Goal: Navigation & Orientation: Find specific page/section

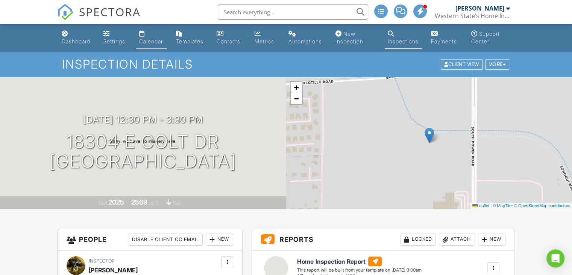
click at [152, 42] on div "Calendar" at bounding box center [151, 41] width 24 height 6
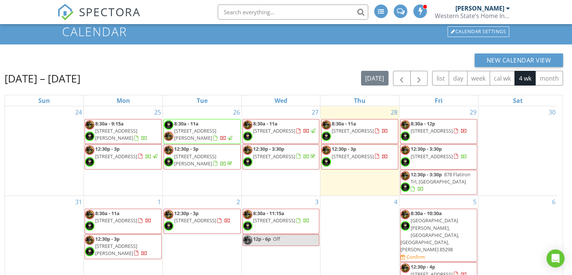
scroll to position [108, 0]
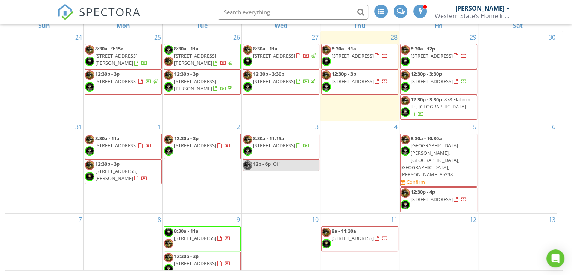
click at [191, 260] on span "[STREET_ADDRESS]" at bounding box center [195, 263] width 42 height 7
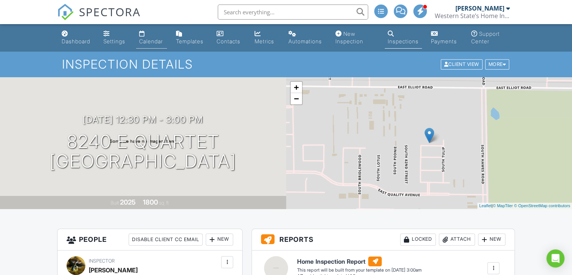
click at [165, 41] on link "Calendar" at bounding box center [151, 37] width 31 height 21
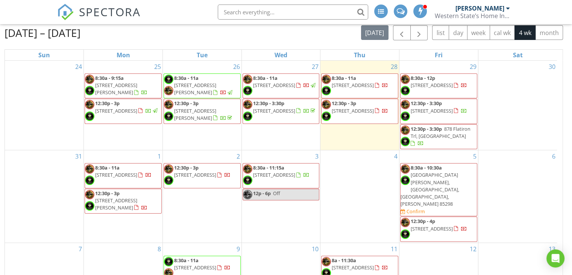
scroll to position [108, 0]
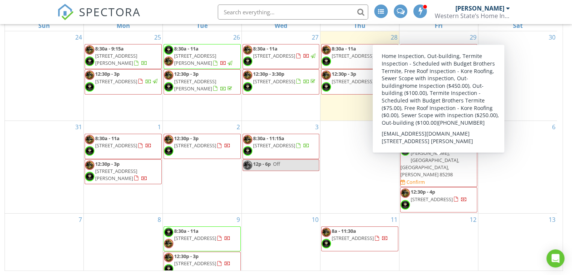
click at [433, 196] on span "2209 N 12th Ave , Phoenix 85007" at bounding box center [432, 199] width 42 height 7
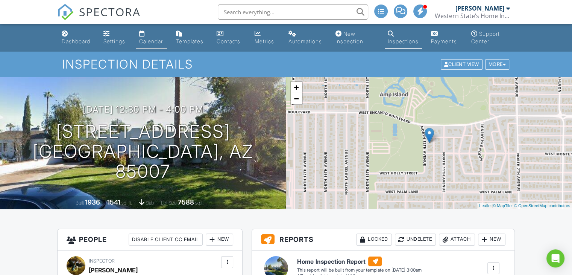
click at [141, 33] on div "Calendar" at bounding box center [142, 33] width 6 height 6
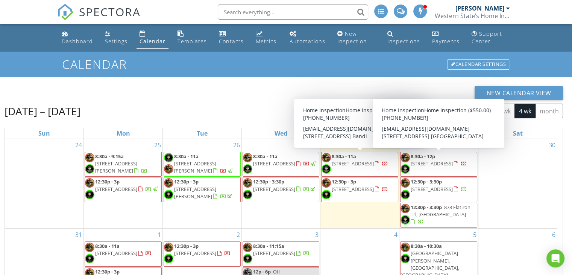
click at [391, 72] on div "Calendar Calendar Settings" at bounding box center [286, 64] width 572 height 25
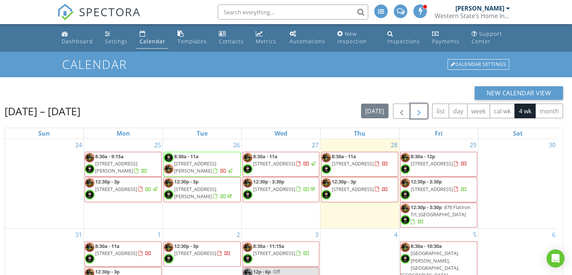
click at [420, 113] on span "button" at bounding box center [419, 111] width 9 height 9
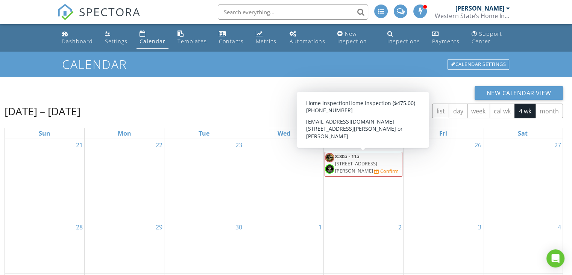
click at [374, 160] on span "4085 E desert Lilly Ln,, San Tan Valley 85140" at bounding box center [356, 167] width 42 height 14
